Goal: Information Seeking & Learning: Check status

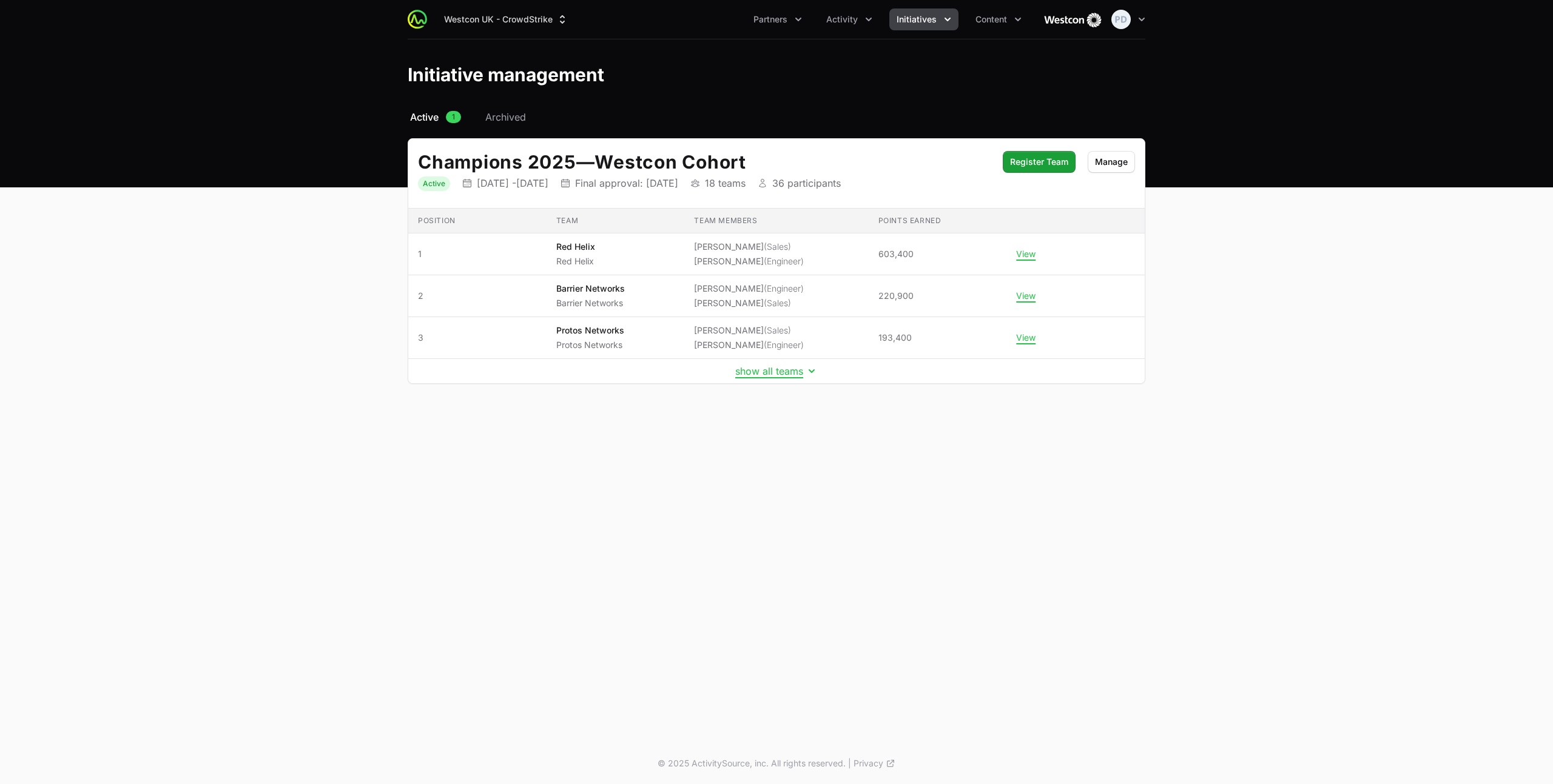
click at [910, 15] on span "Initiatives" at bounding box center [917, 19] width 40 height 12
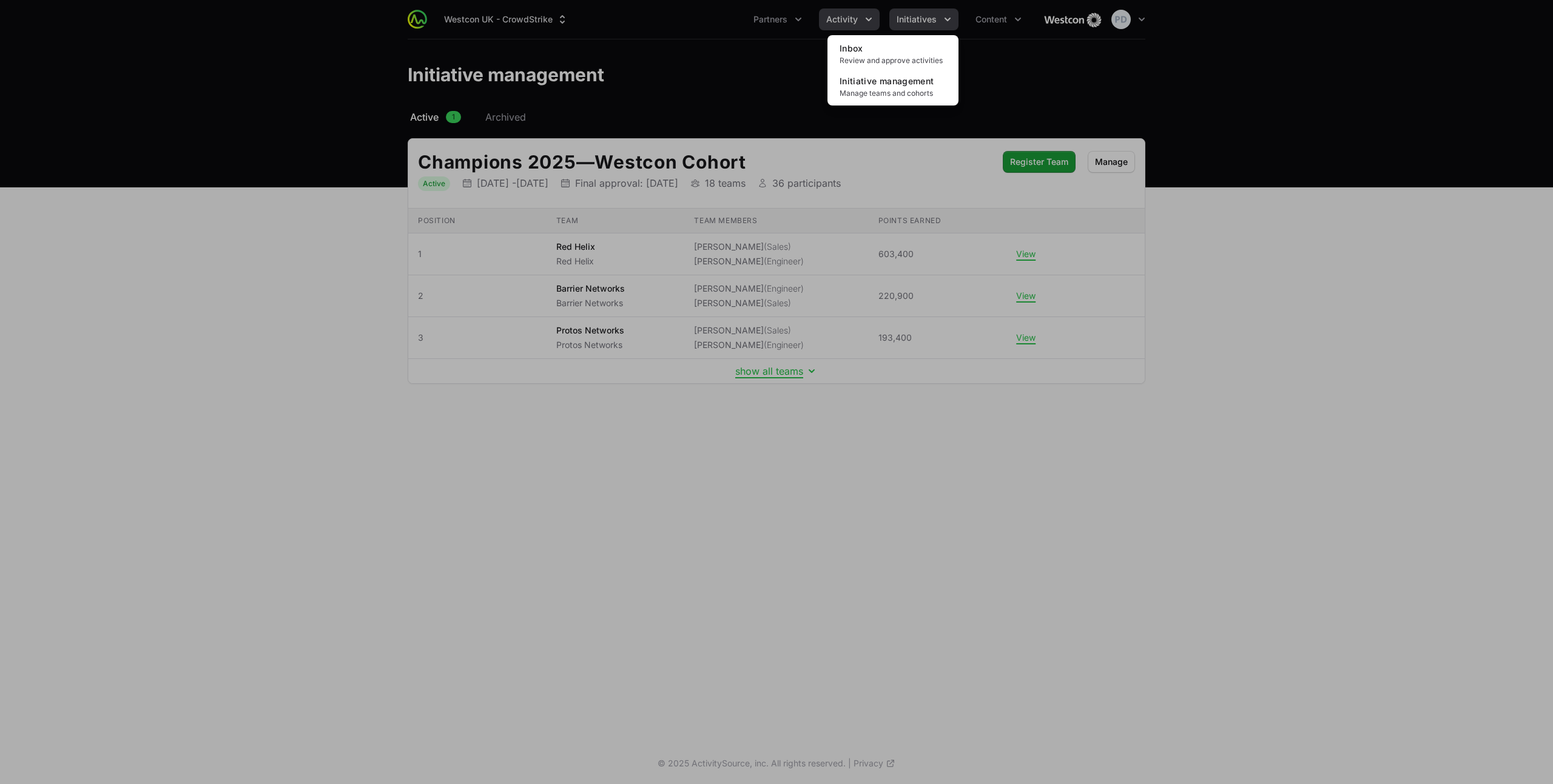
click at [855, 16] on div "Initiatives menu" at bounding box center [776, 392] width 1553 height 784
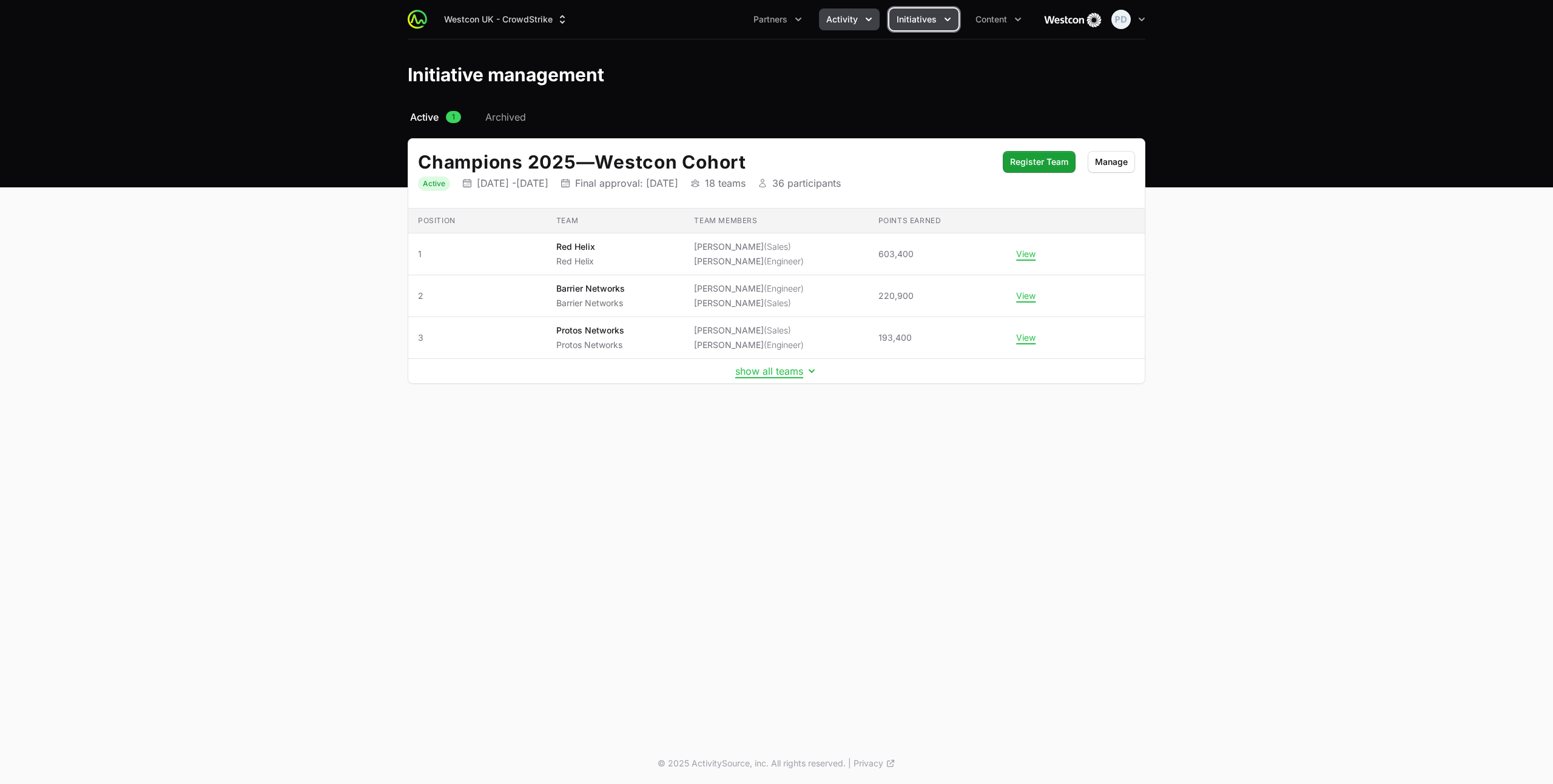
click at [855, 21] on span "Activity" at bounding box center [842, 19] width 32 height 12
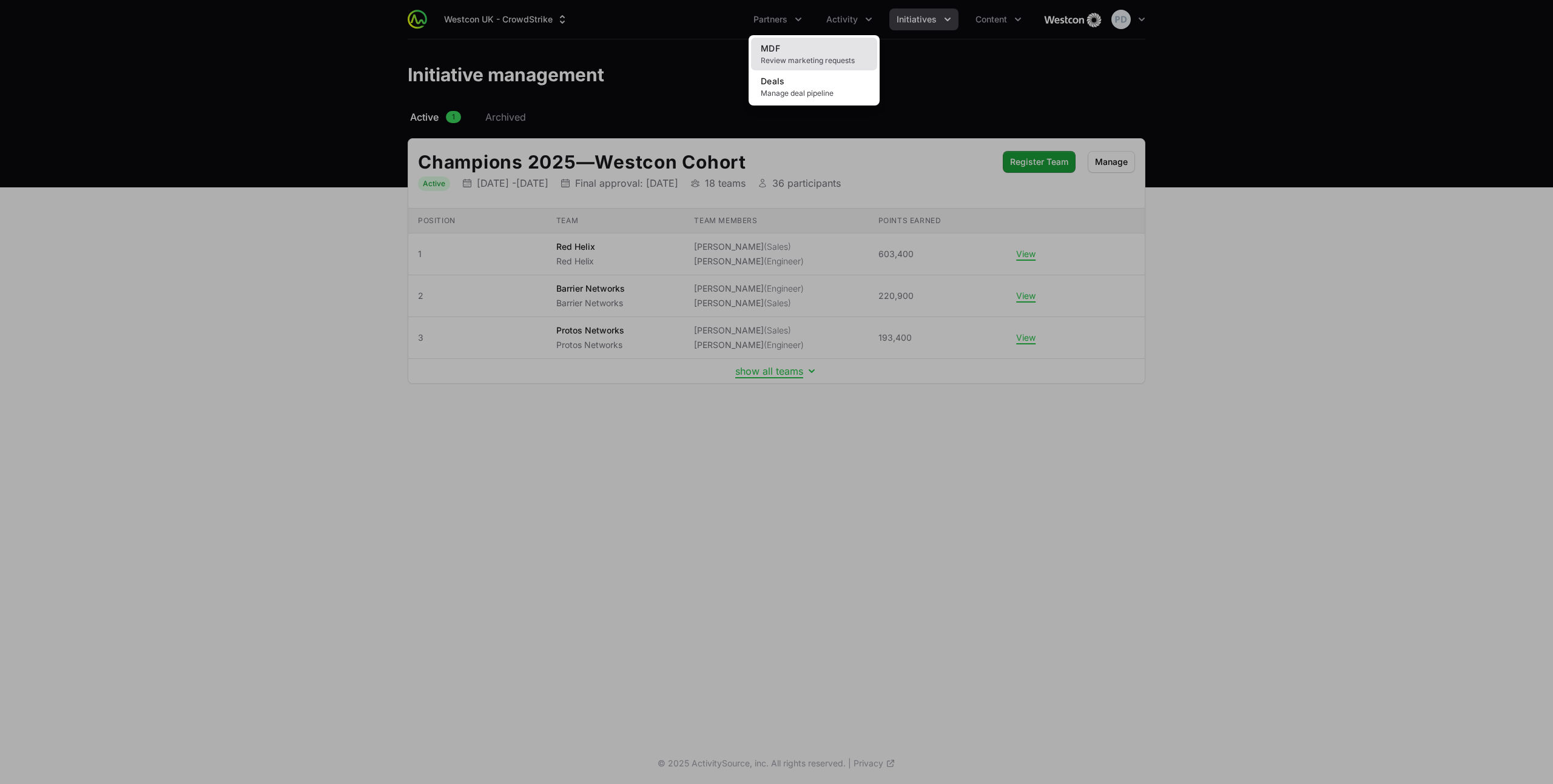
click at [802, 56] on span "Review marketing requests" at bounding box center [814, 61] width 107 height 10
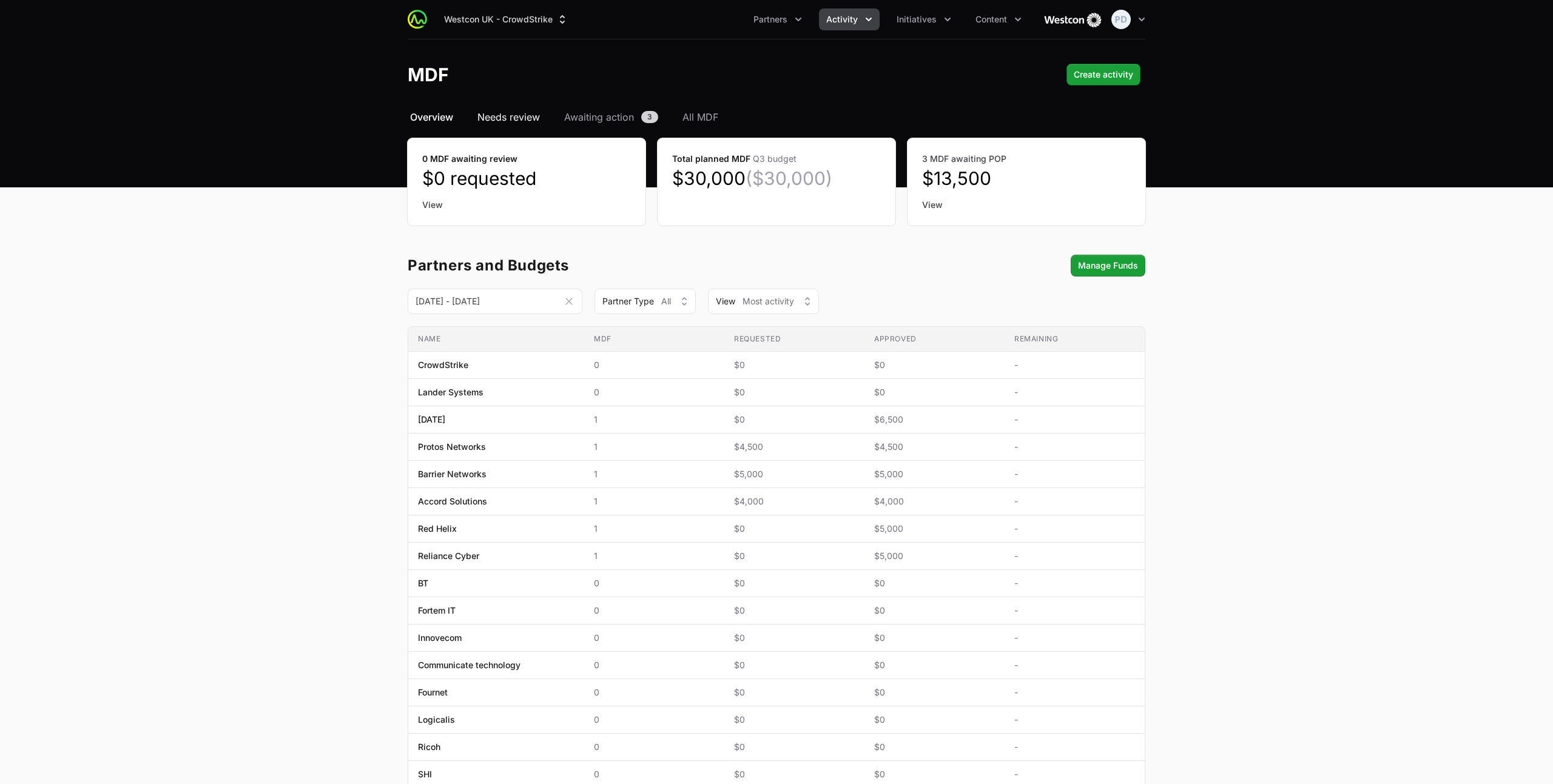
click at [505, 121] on span "Needs review" at bounding box center [509, 117] width 62 height 14
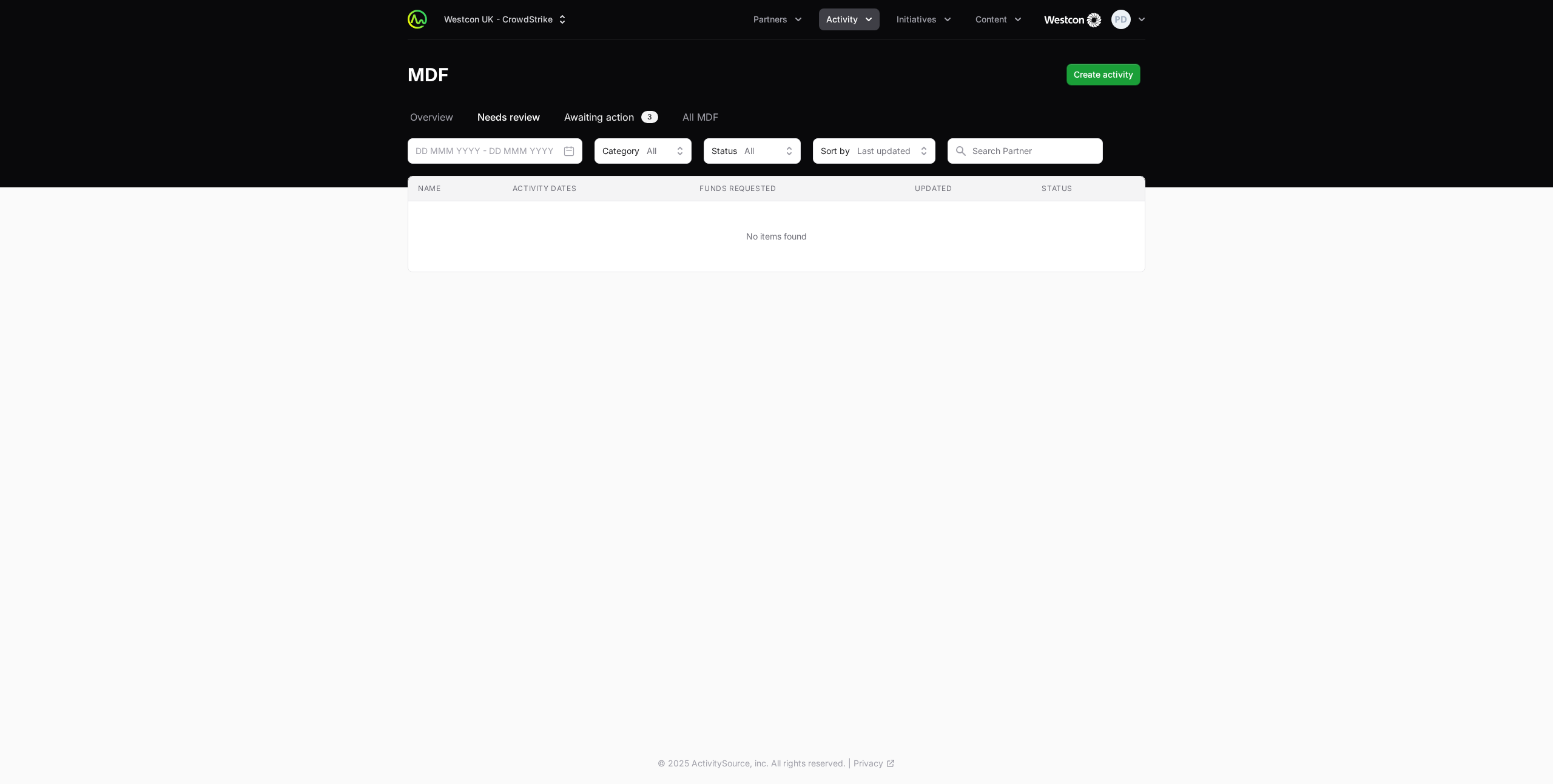
click at [618, 120] on span "Awaiting action" at bounding box center [599, 117] width 70 height 14
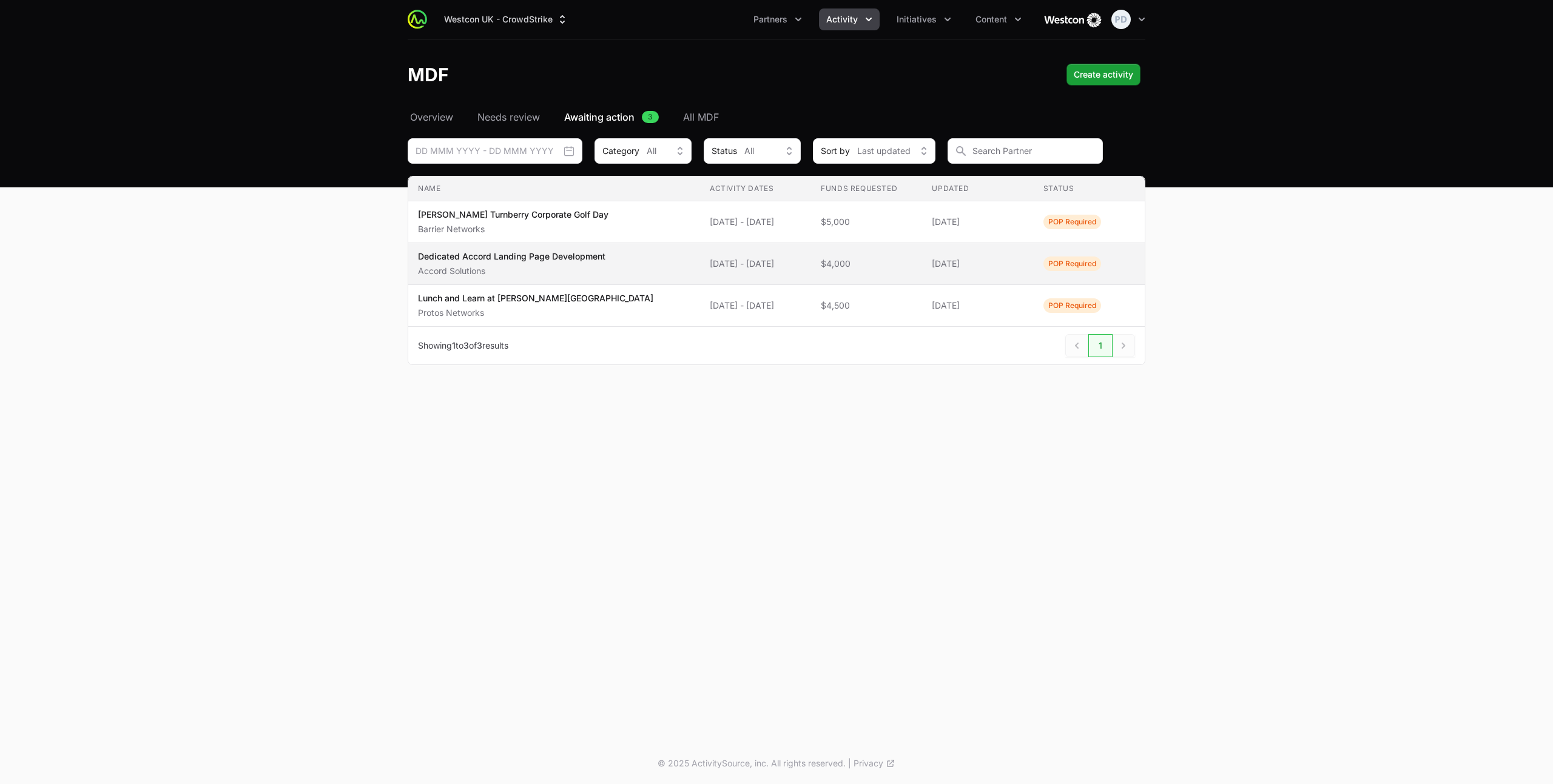
click at [517, 257] on p "Dedicated Accord Landing Page Development" at bounding box center [511, 256] width 187 height 12
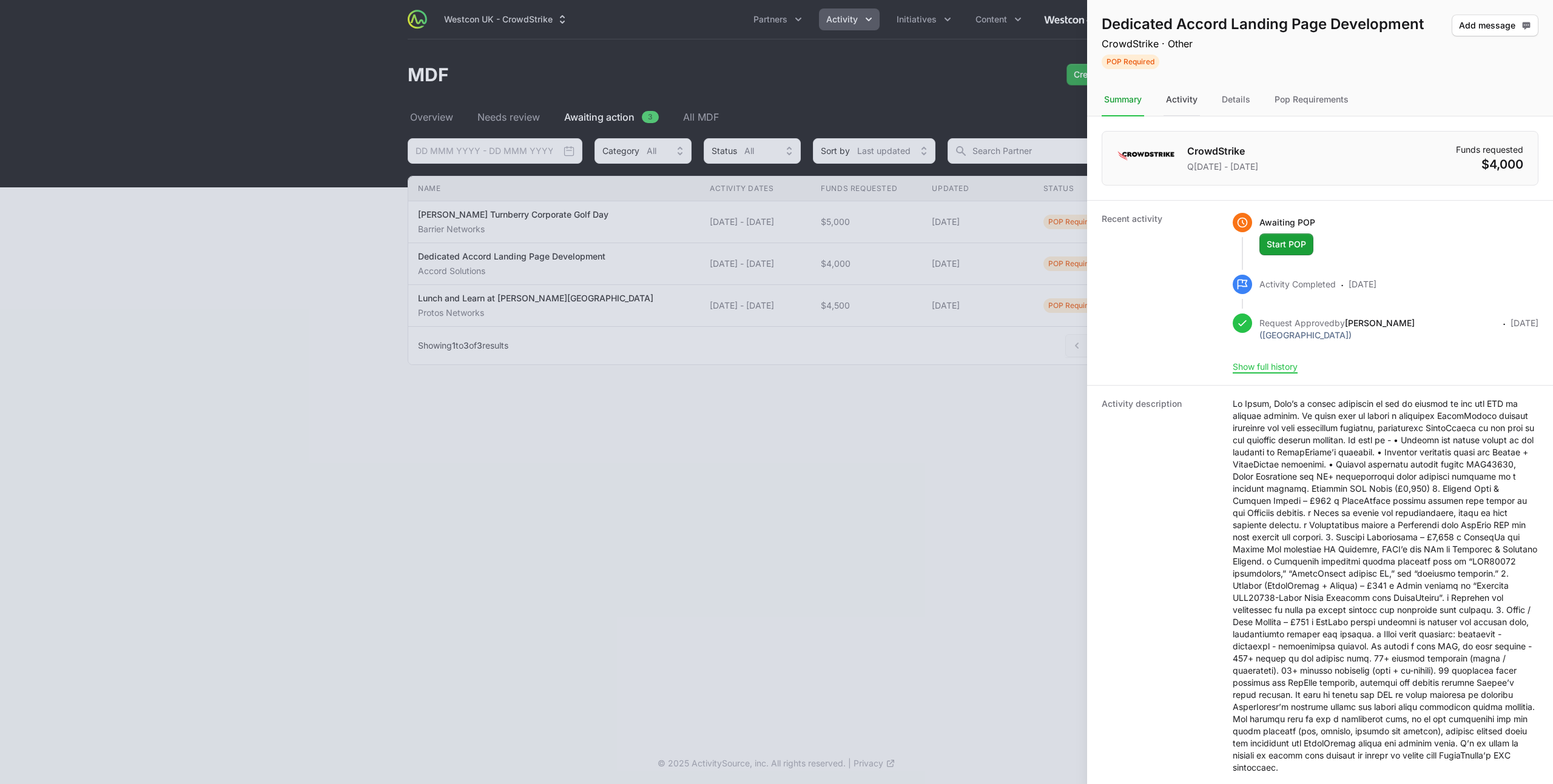
click at [1188, 103] on div "Activity" at bounding box center [1181, 100] width 36 height 32
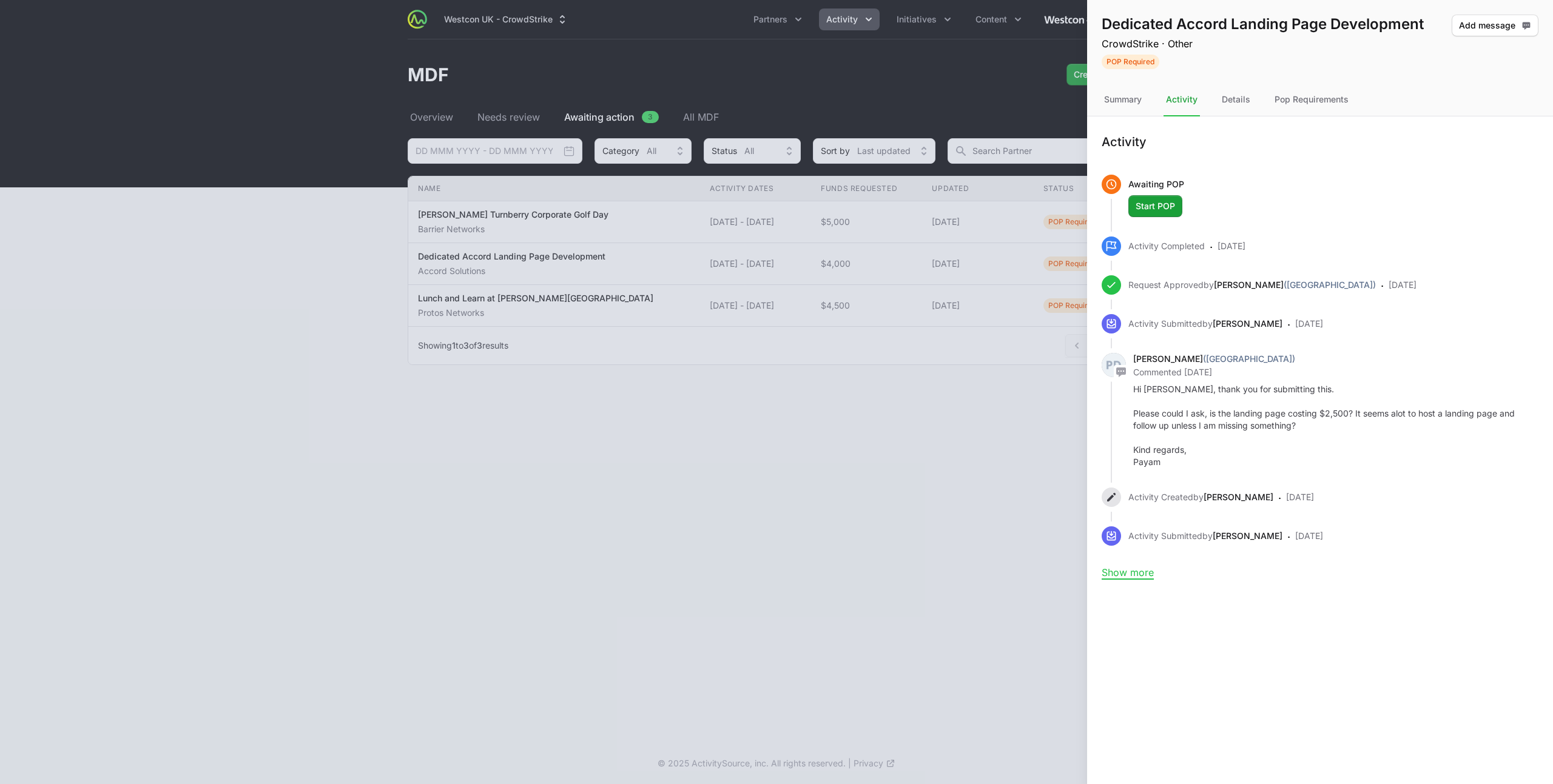
click at [829, 353] on div at bounding box center [776, 392] width 1553 height 784
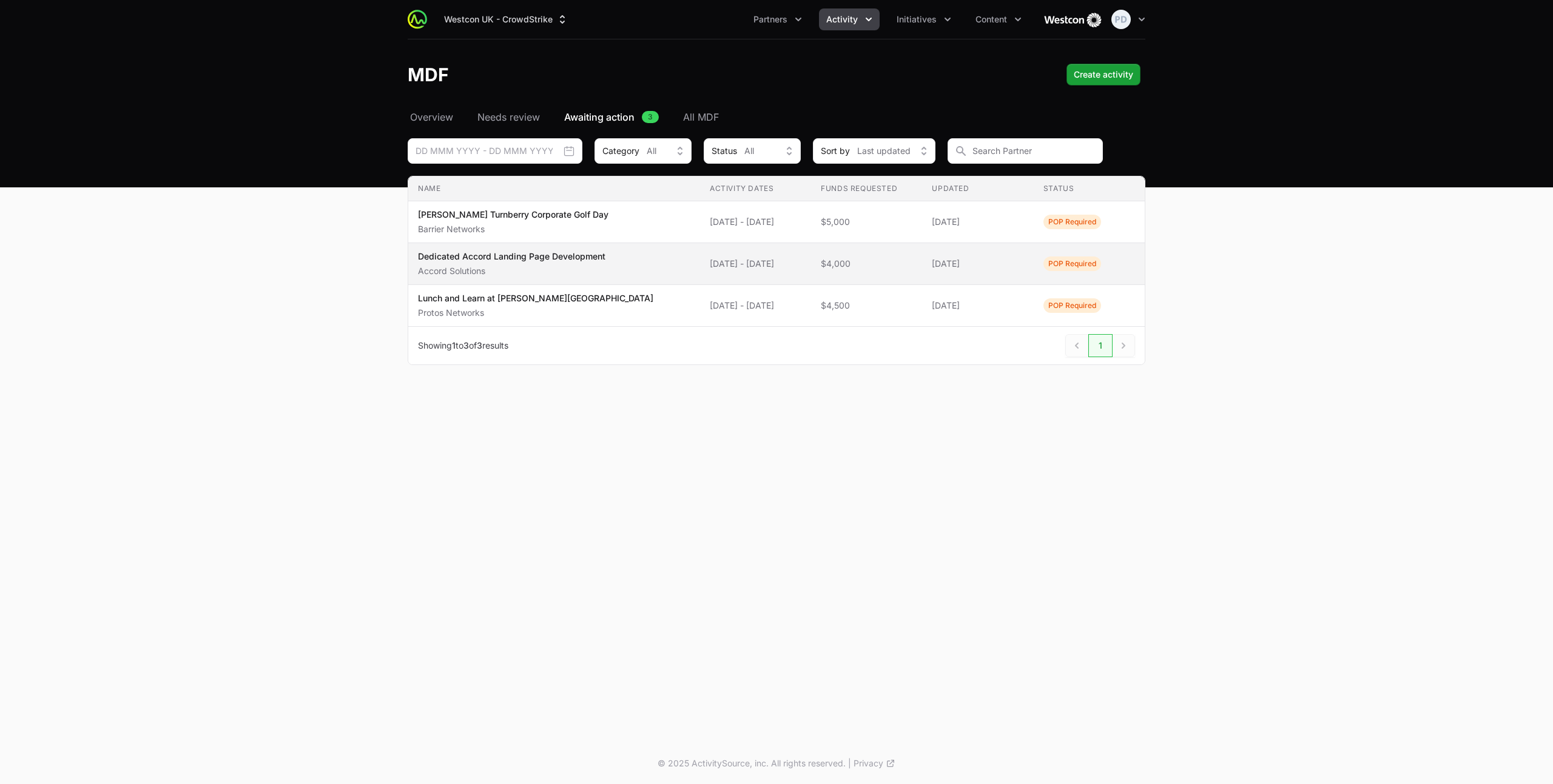
click at [601, 270] on p "Accord Solutions" at bounding box center [511, 271] width 187 height 12
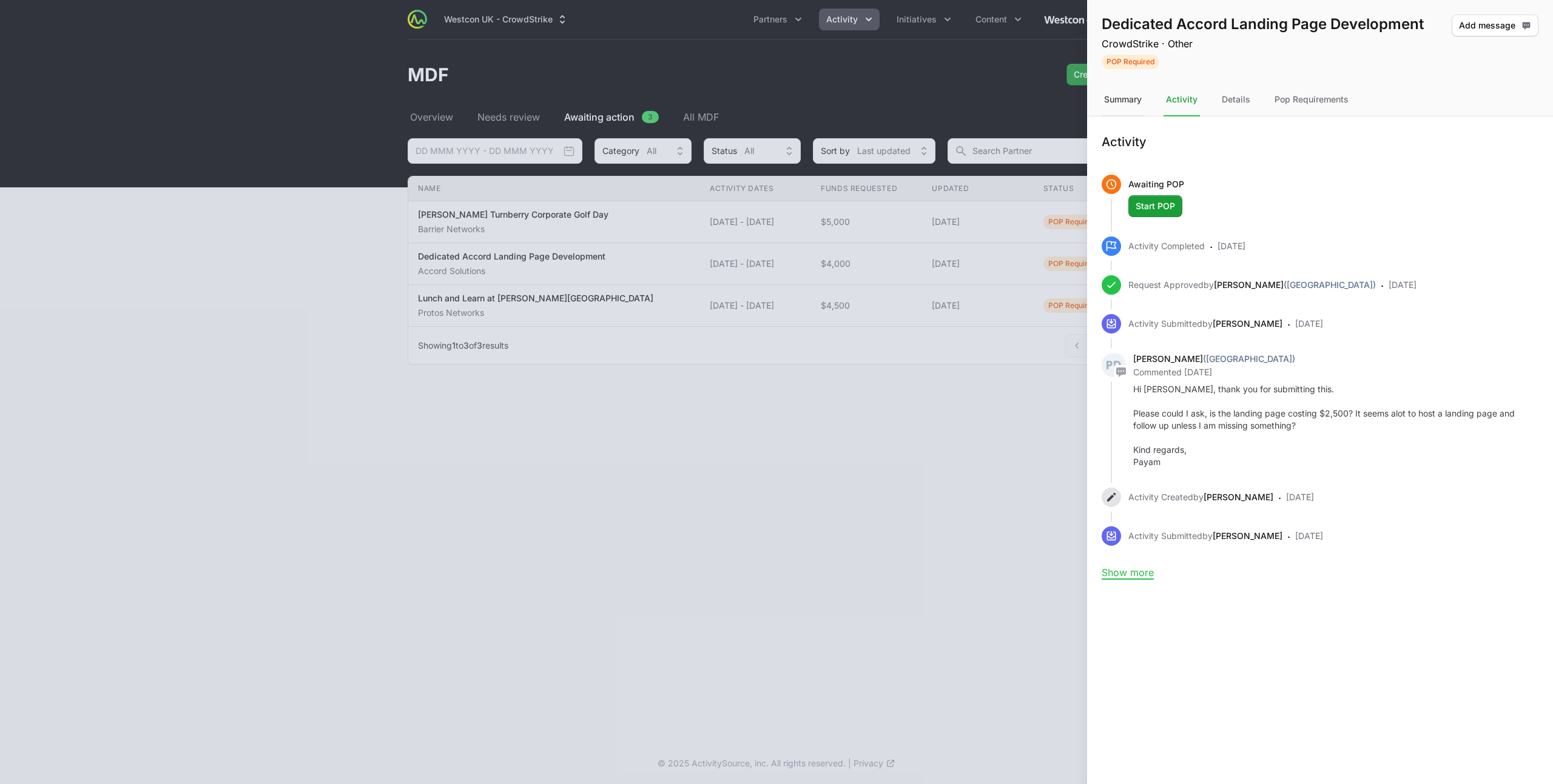
click at [1117, 100] on div "Summary" at bounding box center [1123, 100] width 42 height 32
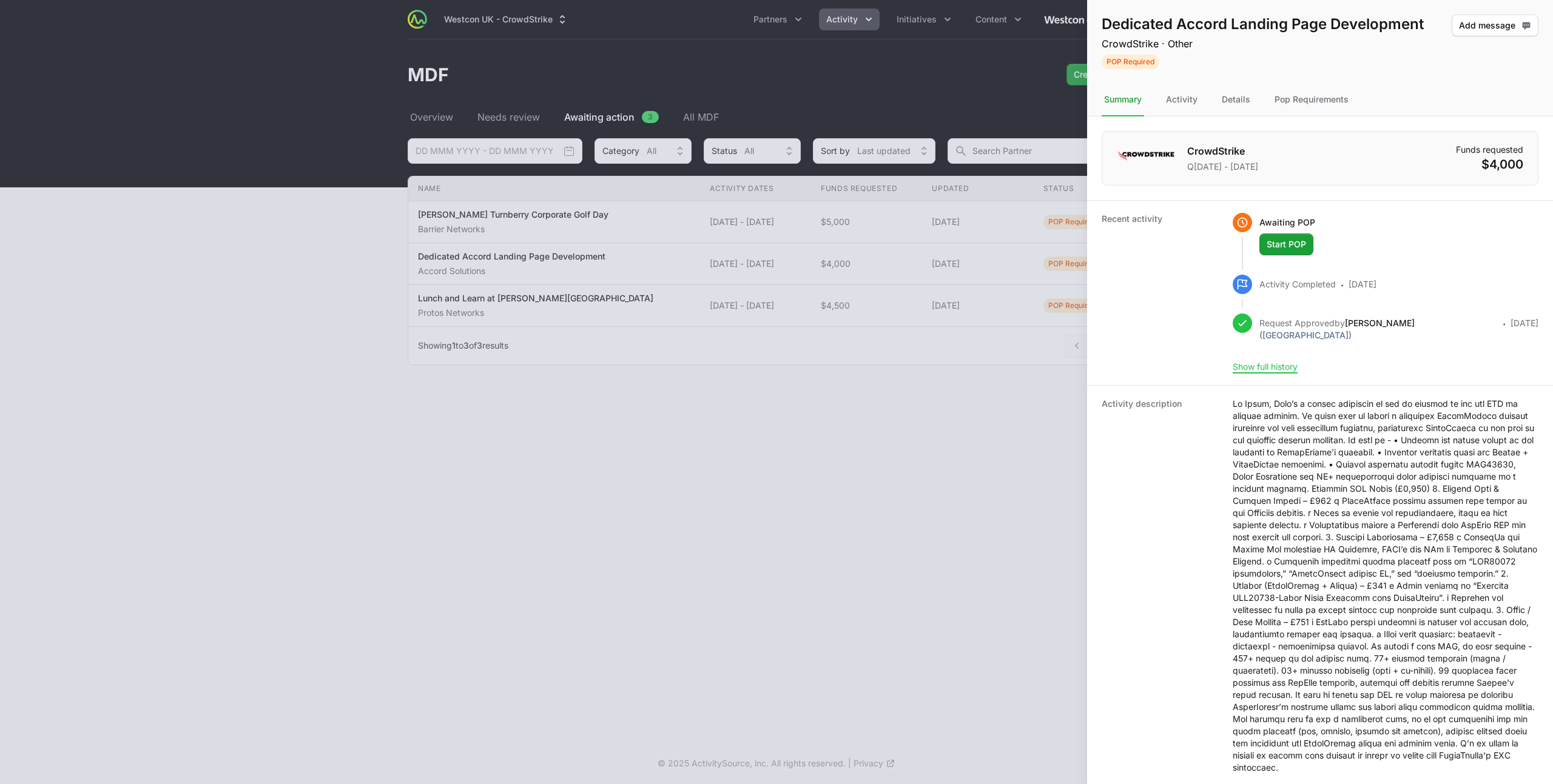
scroll to position [44, 0]
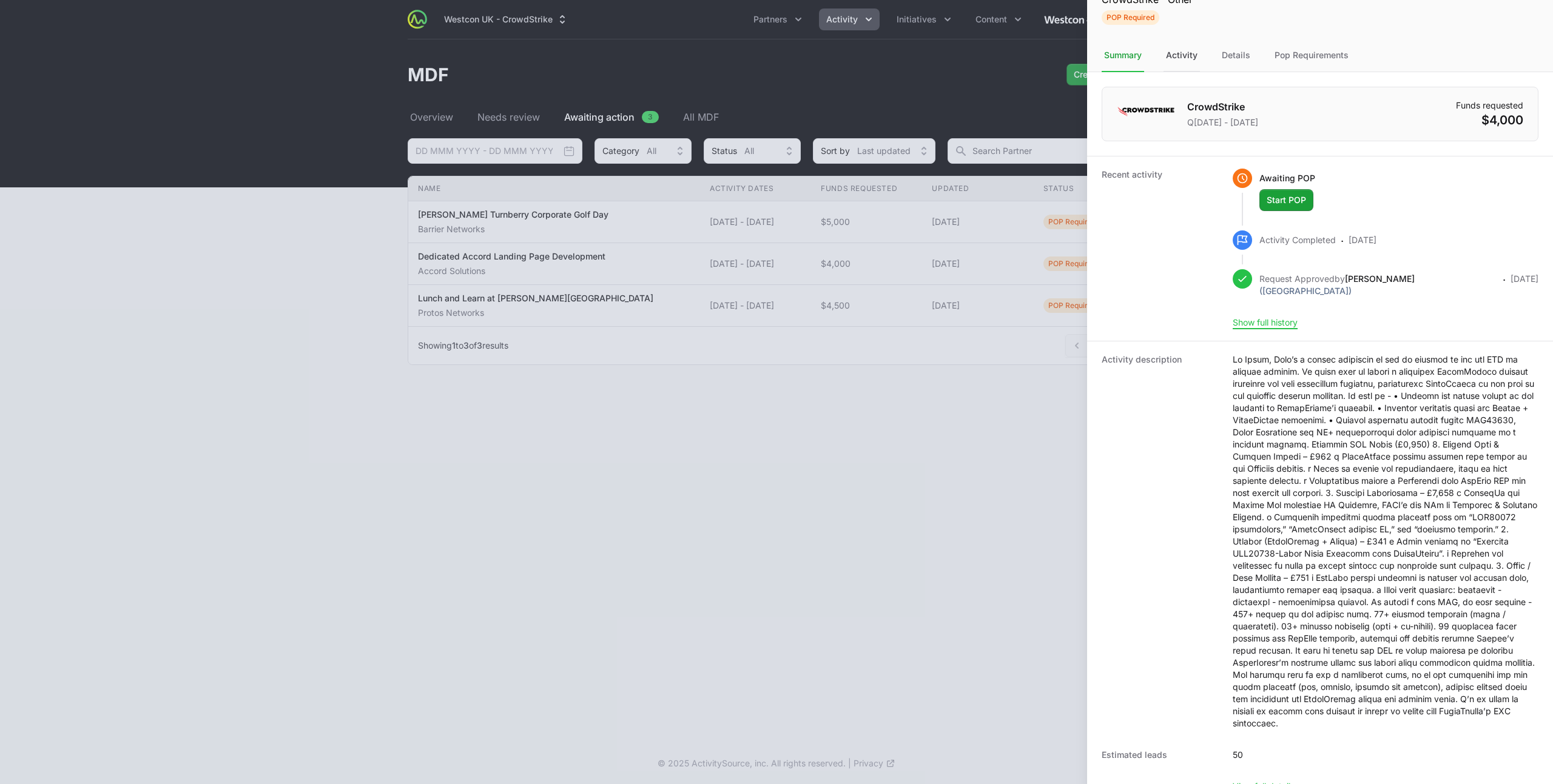
click at [1178, 51] on div "Activity" at bounding box center [1181, 56] width 36 height 32
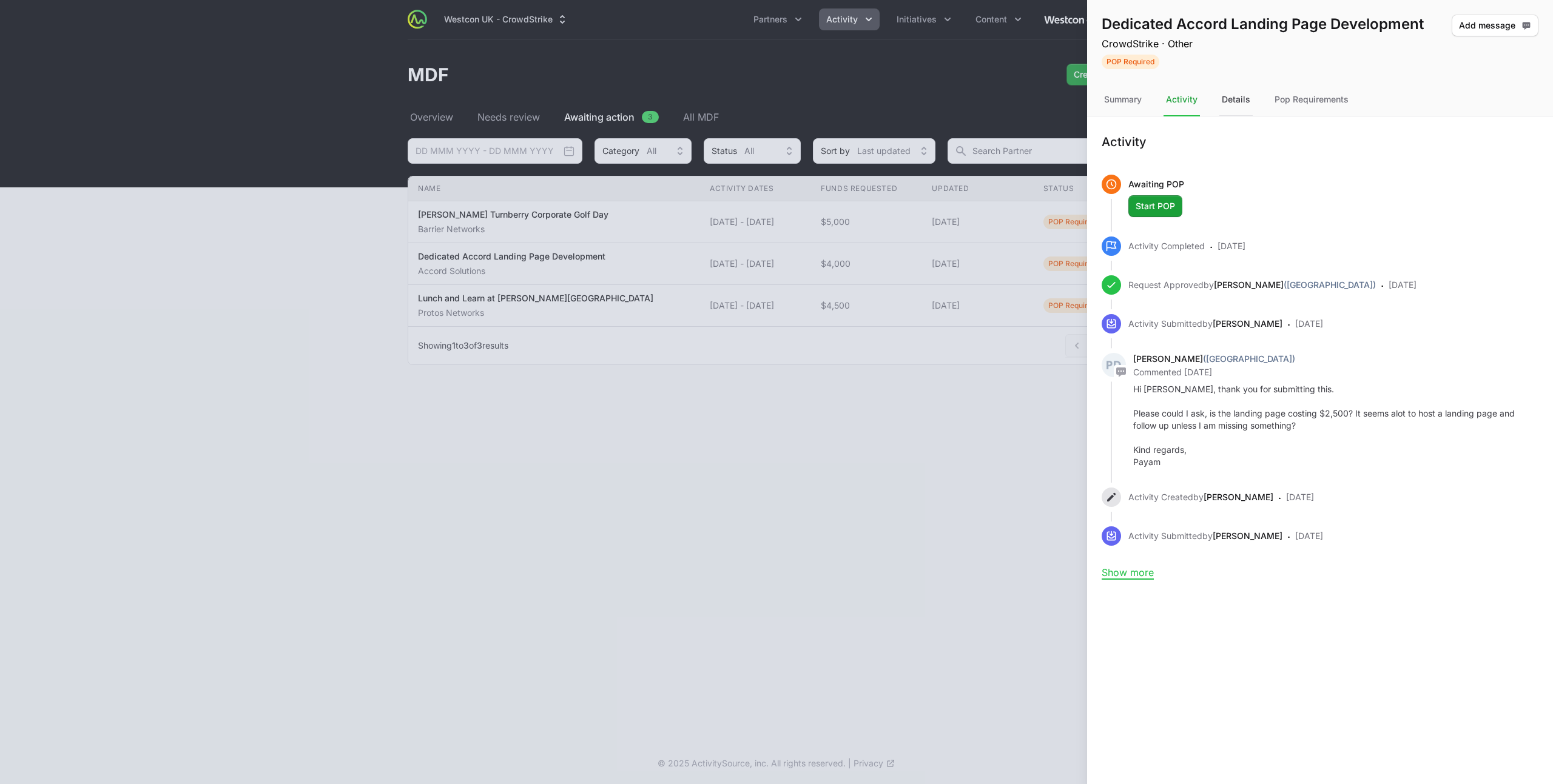
click at [1229, 99] on div "Details" at bounding box center [1236, 100] width 33 height 32
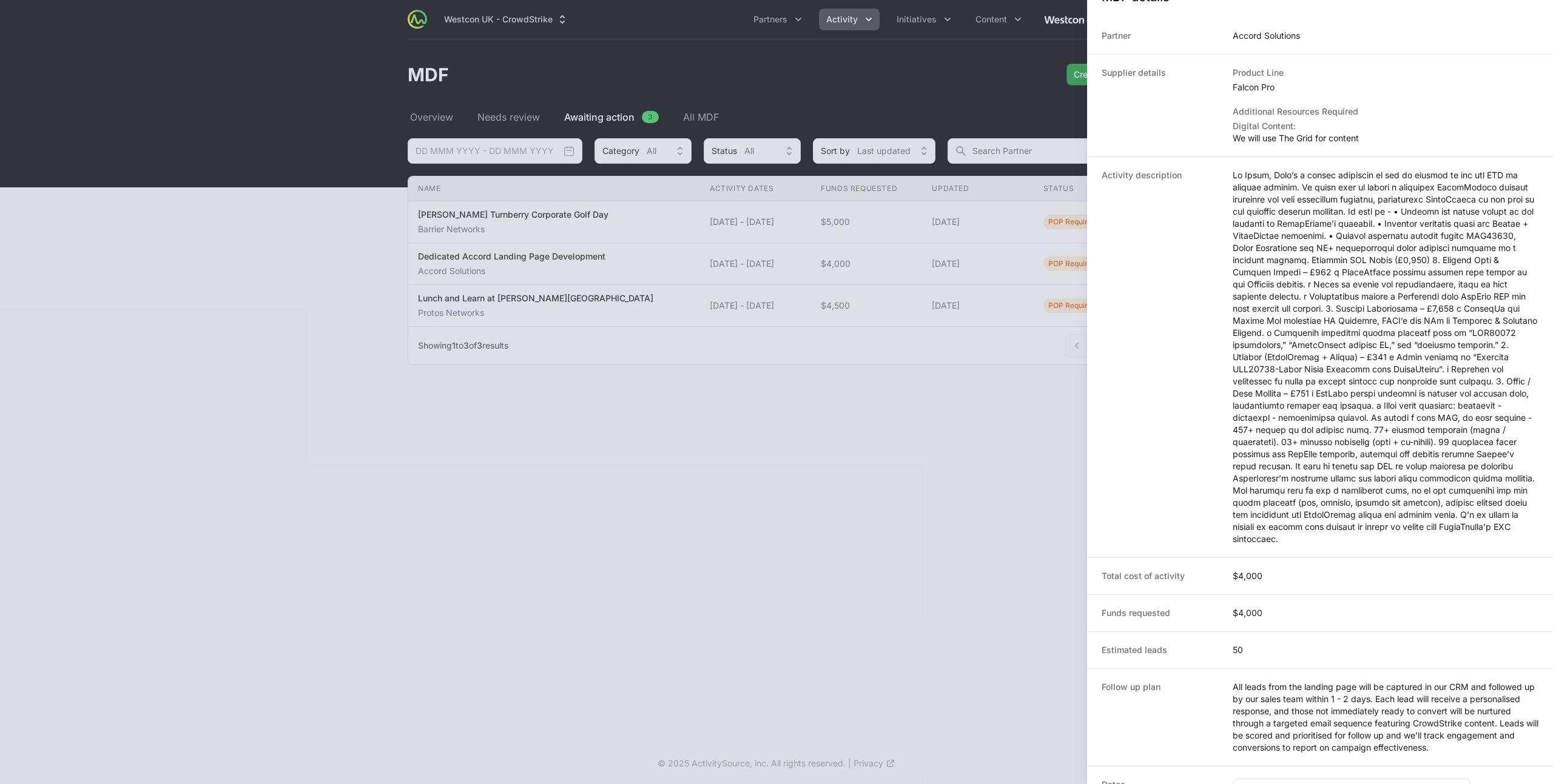
scroll to position [238, 0]
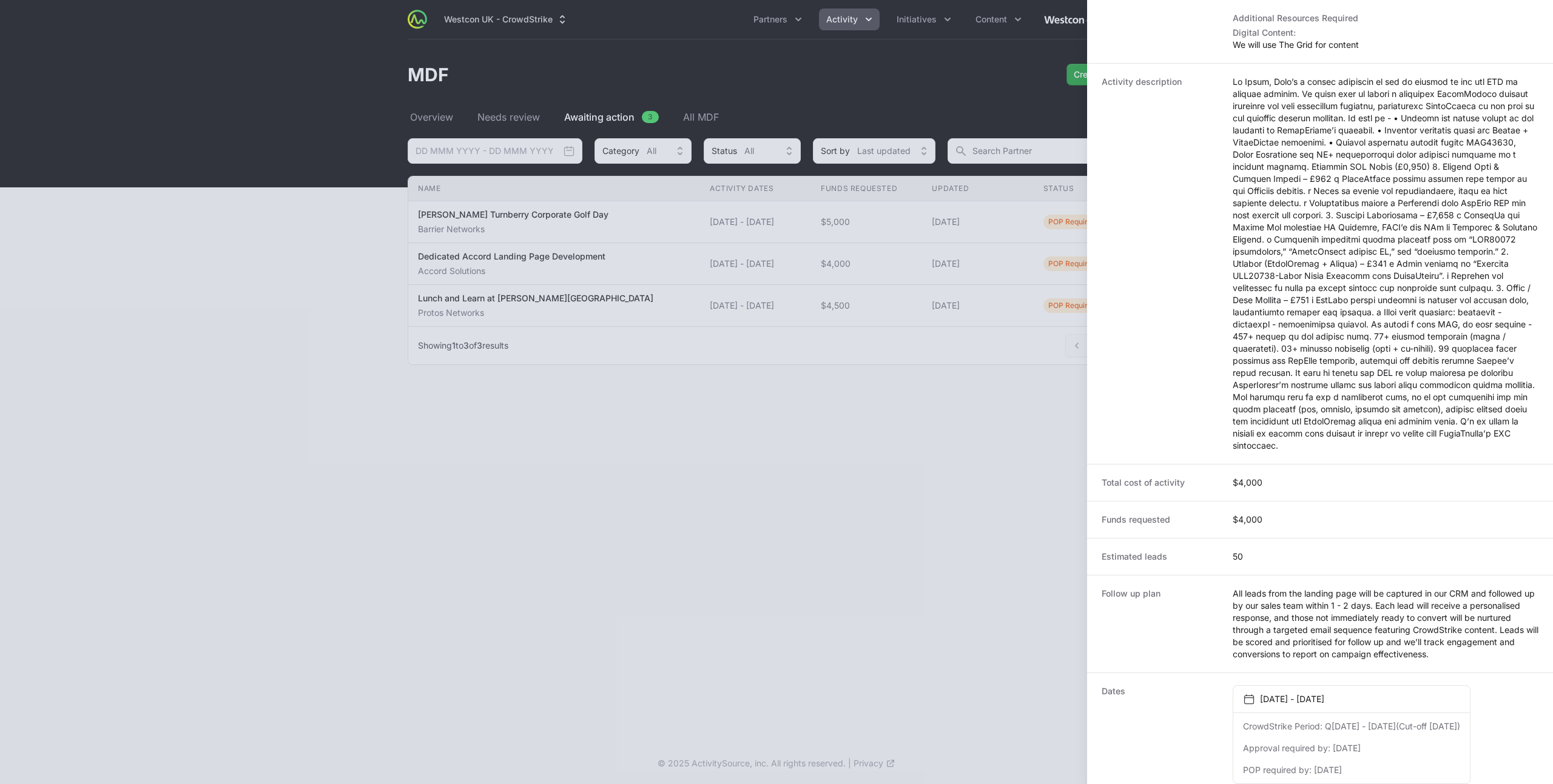
click at [1030, 356] on div at bounding box center [776, 392] width 1553 height 784
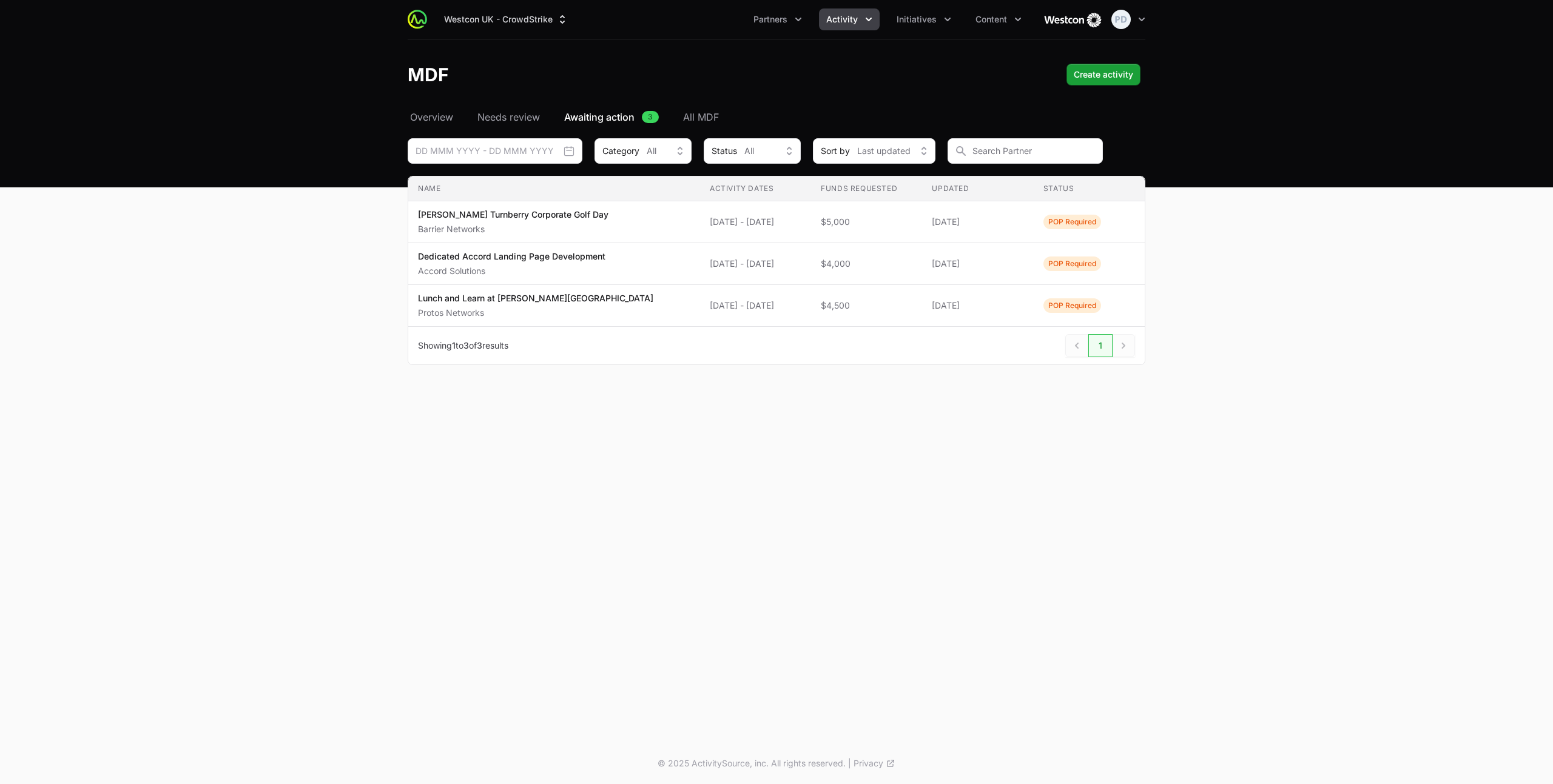
click at [837, 17] on span "Activity" at bounding box center [842, 19] width 32 height 12
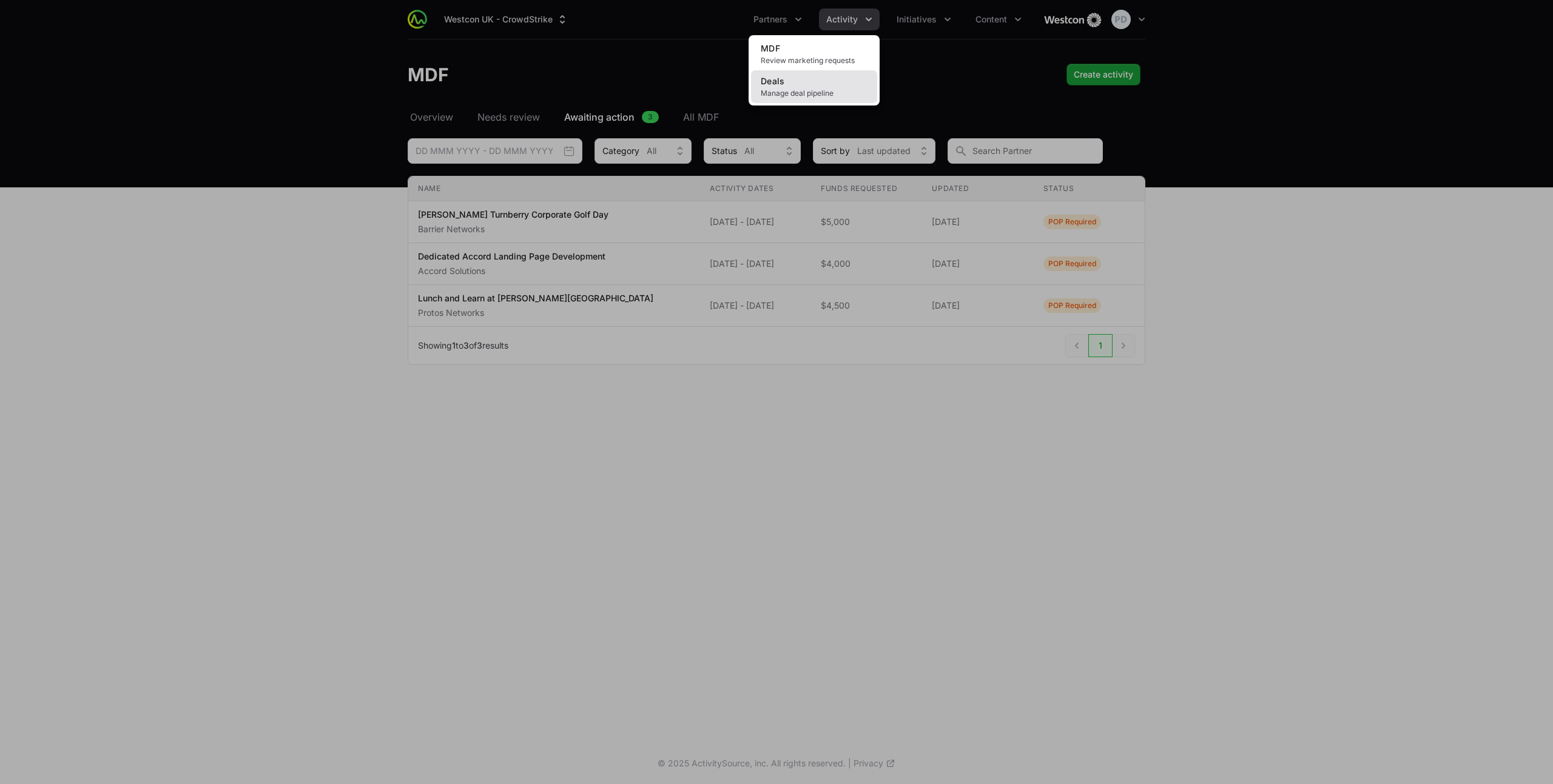
click at [796, 86] on link "Deals Manage deal pipeline" at bounding box center [814, 87] width 126 height 32
